Goal: Task Accomplishment & Management: Use online tool/utility

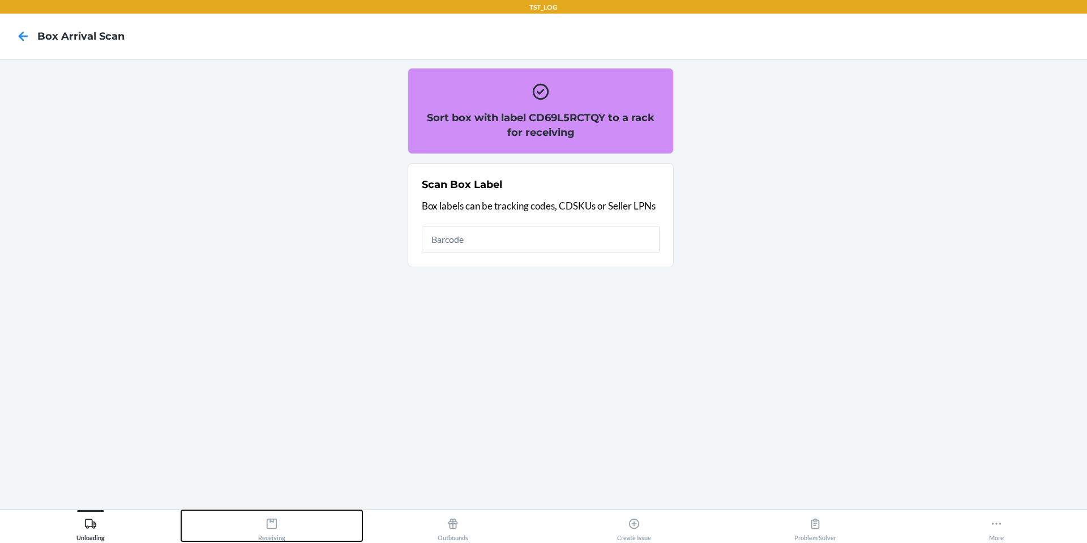
click at [267, 531] on div "Receiving" at bounding box center [271, 527] width 27 height 28
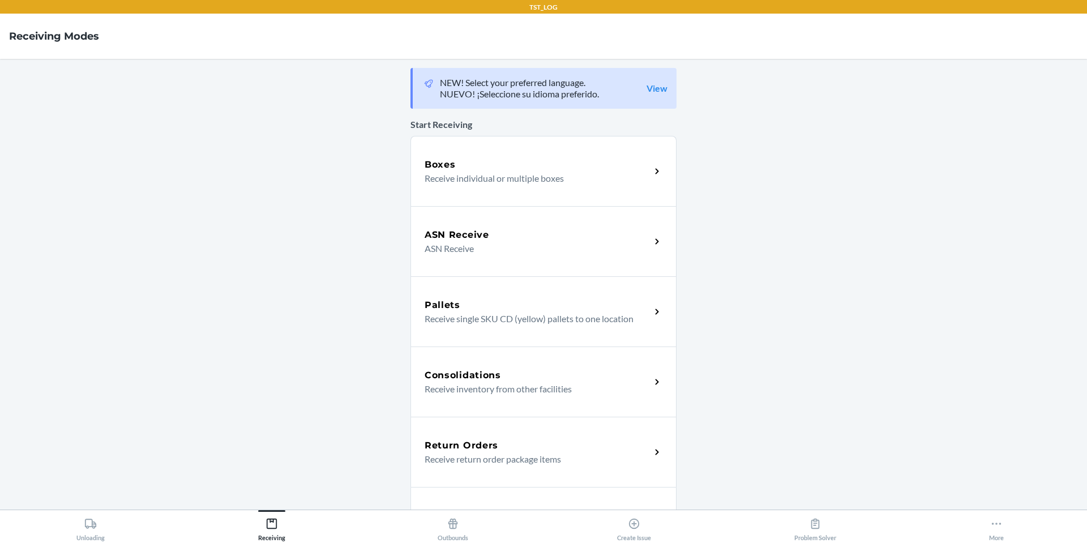
click at [465, 192] on div "Boxes Receive individual or multiple boxes" at bounding box center [544, 171] width 266 height 70
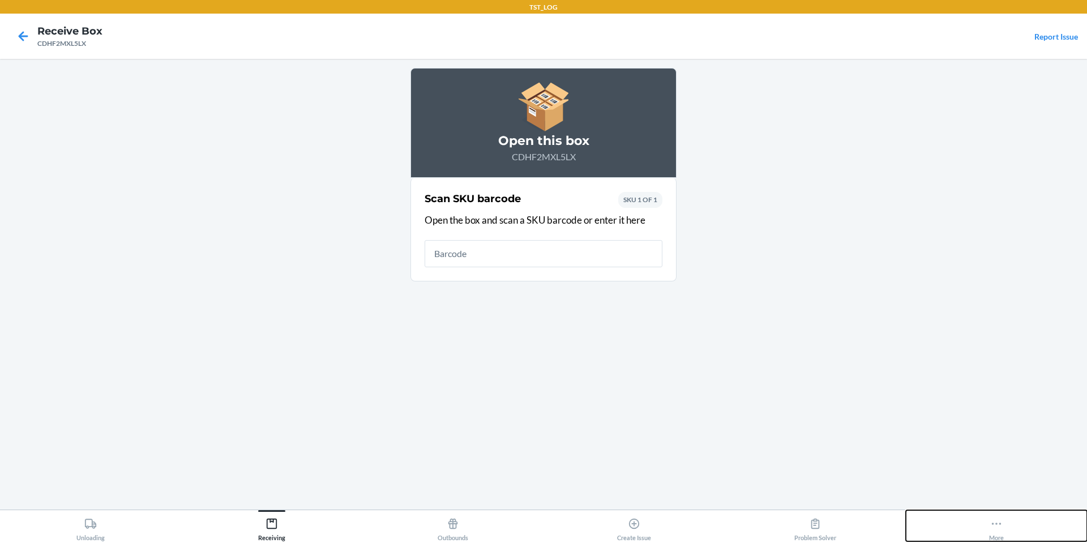
click at [988, 527] on button "More" at bounding box center [996, 525] width 181 height 31
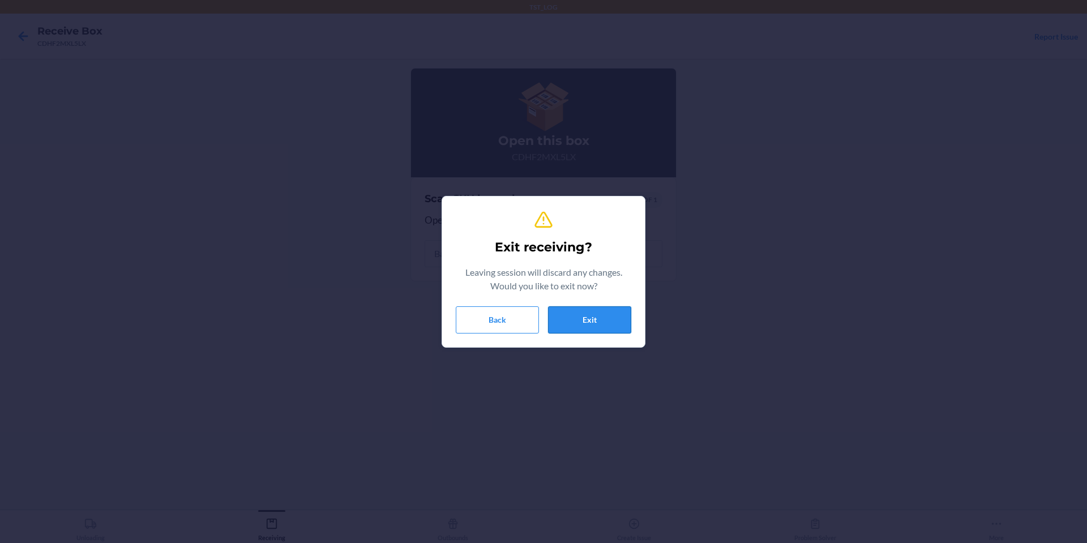
click at [602, 320] on button "Exit" at bounding box center [589, 319] width 83 height 27
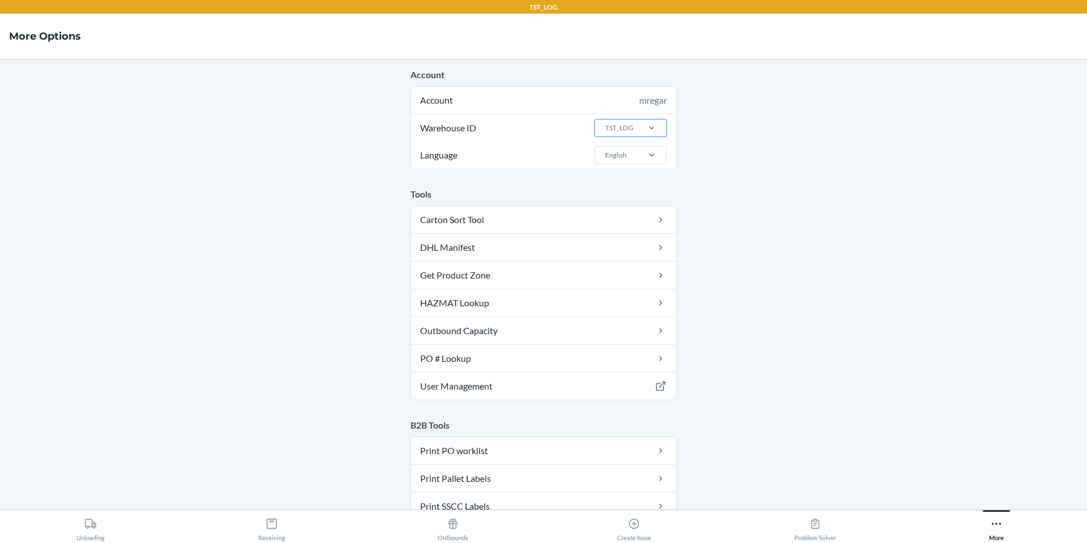
click at [628, 127] on div "TST_LOG" at bounding box center [619, 128] width 28 height 10
click at [605, 127] on input "Warehouse ID TST_LOG" at bounding box center [604, 128] width 1 height 10
